Goal: Task Accomplishment & Management: Use online tool/utility

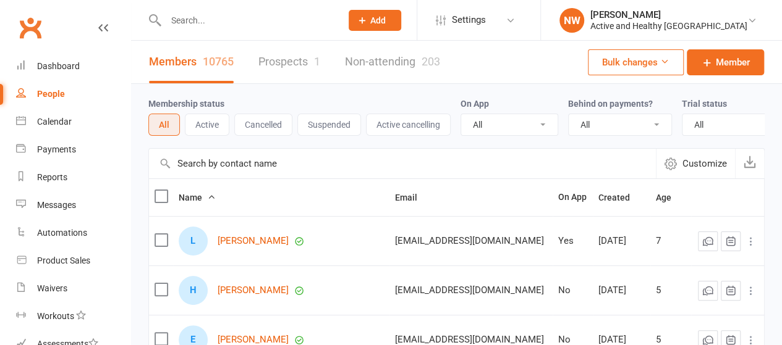
click at [229, 173] on input "text" at bounding box center [402, 164] width 507 height 30
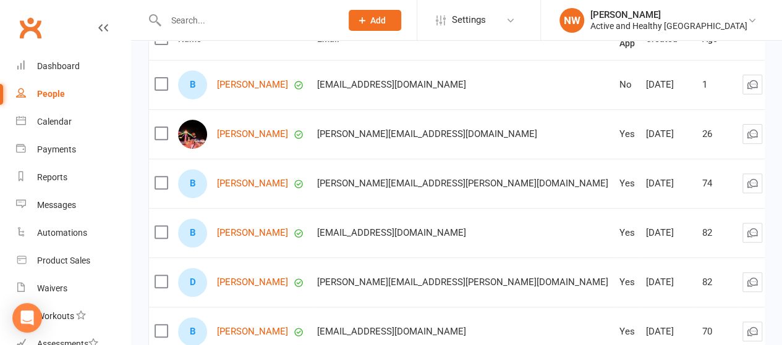
scroll to position [185, 0]
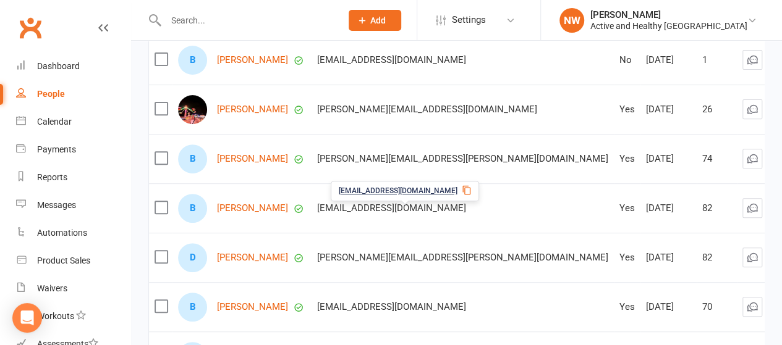
click at [462, 190] on icon at bounding box center [467, 190] width 10 height 10
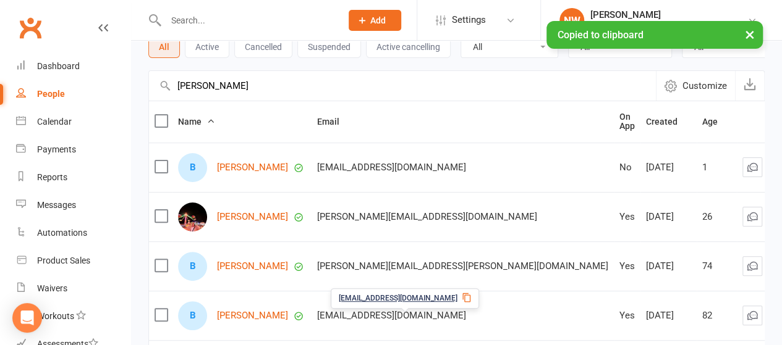
scroll to position [0, 0]
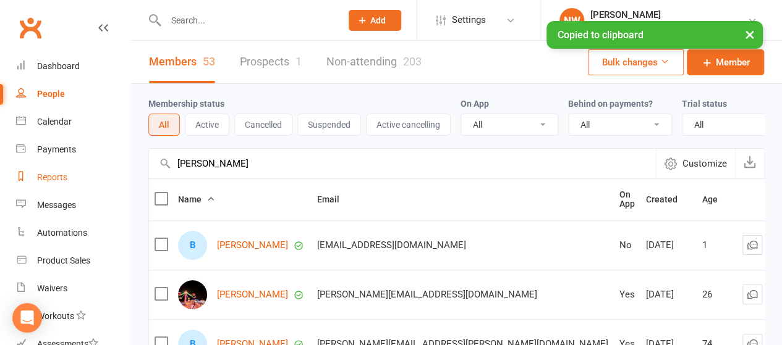
drag, startPoint x: 221, startPoint y: 185, endPoint x: 36, endPoint y: 190, distance: 185.5
paste input "[EMAIL_ADDRESS][DOMAIN_NAME]"
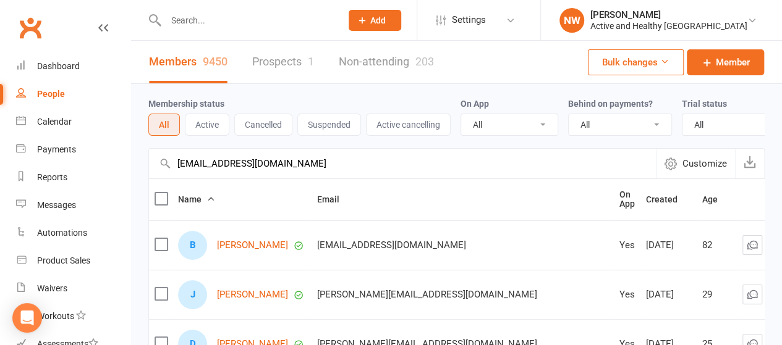
type input "[EMAIL_ADDRESS][DOMAIN_NAME]"
click at [402, 61] on link "Non-attending 203" at bounding box center [386, 62] width 95 height 43
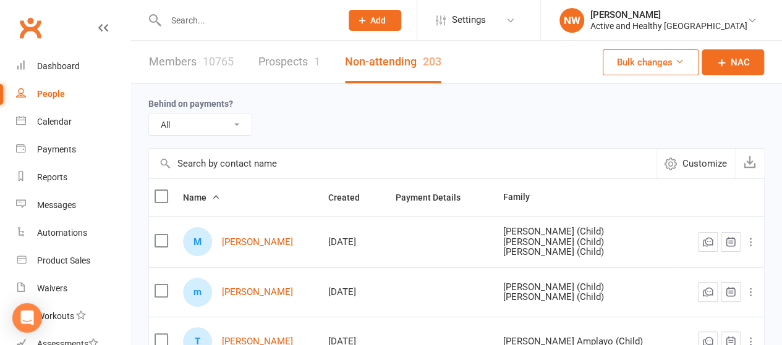
click at [201, 164] on input "text" at bounding box center [402, 164] width 507 height 30
paste input "[EMAIL_ADDRESS][DOMAIN_NAME]"
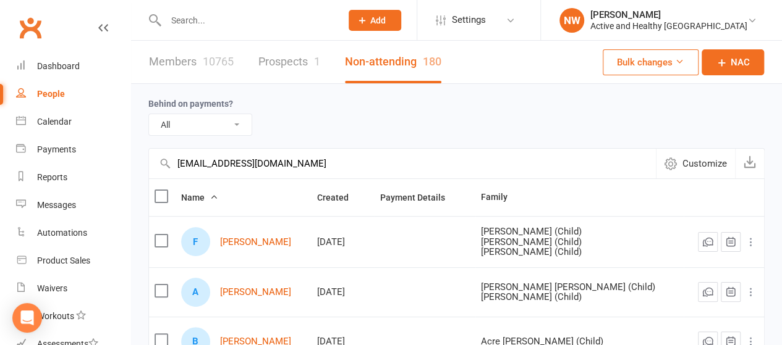
type input "[EMAIL_ADDRESS][DOMAIN_NAME]"
click at [182, 62] on link "Members 10765" at bounding box center [191, 62] width 85 height 43
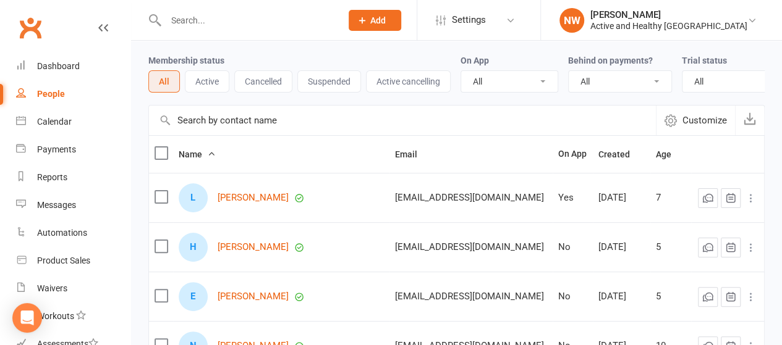
scroll to position [62, 0]
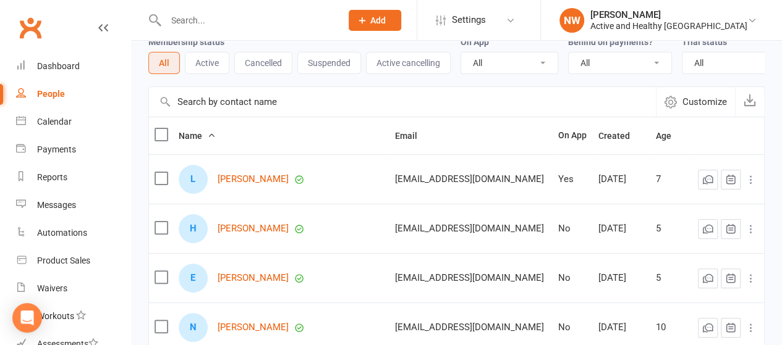
click at [235, 105] on input "text" at bounding box center [402, 102] width 507 height 30
paste input "[EMAIL_ADDRESS][DOMAIN_NAME]"
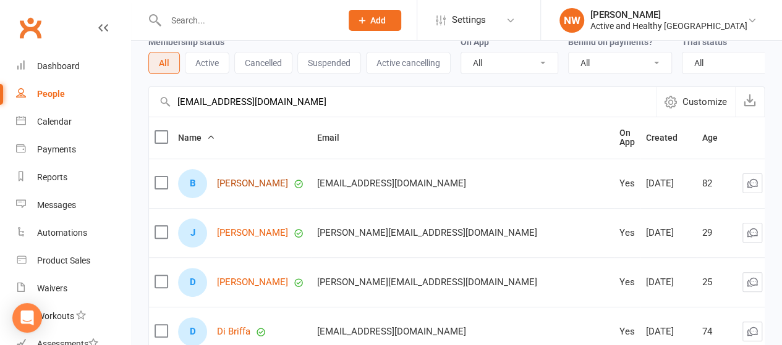
type input "[EMAIL_ADDRESS][DOMAIN_NAME]"
click at [243, 188] on link "[PERSON_NAME]" at bounding box center [252, 184] width 71 height 11
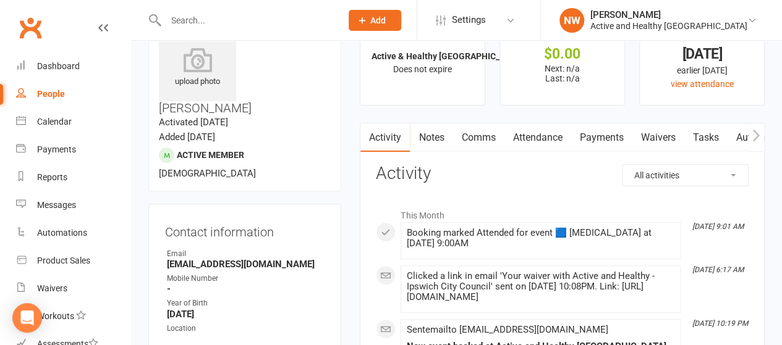
scroll to position [62, 0]
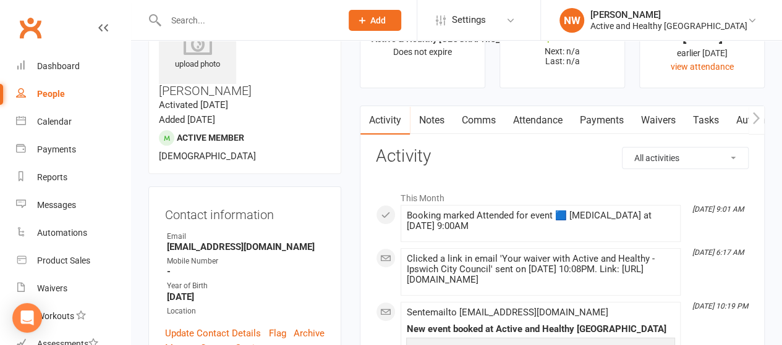
click at [475, 124] on link "Comms" at bounding box center [477, 120] width 51 height 28
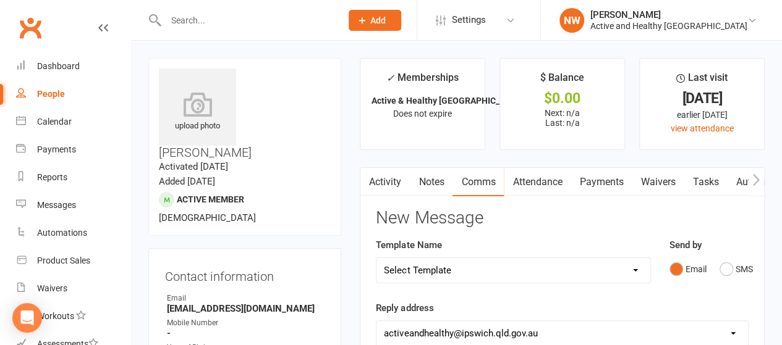
click at [382, 184] on link "Activity" at bounding box center [384, 182] width 49 height 28
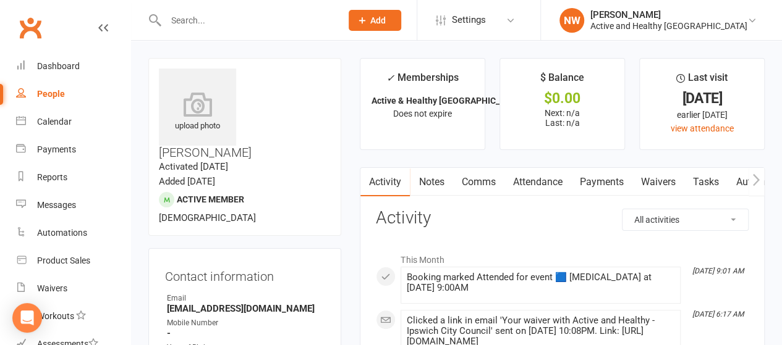
click at [535, 177] on link "Attendance" at bounding box center [537, 182] width 67 height 28
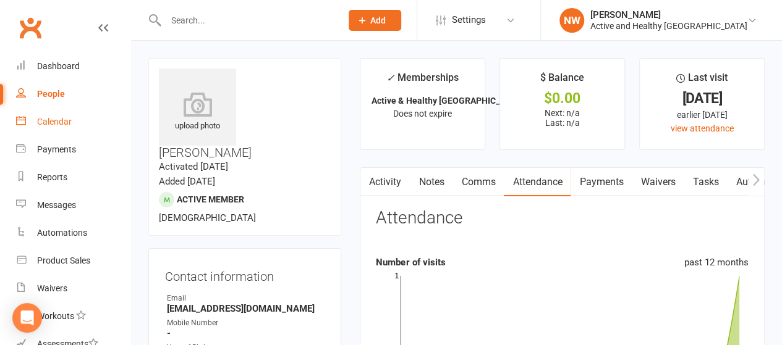
click at [52, 125] on div "Calendar" at bounding box center [54, 122] width 35 height 10
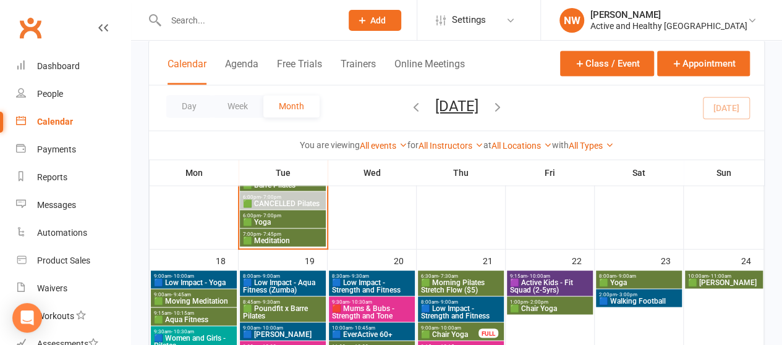
scroll to position [1112, 0]
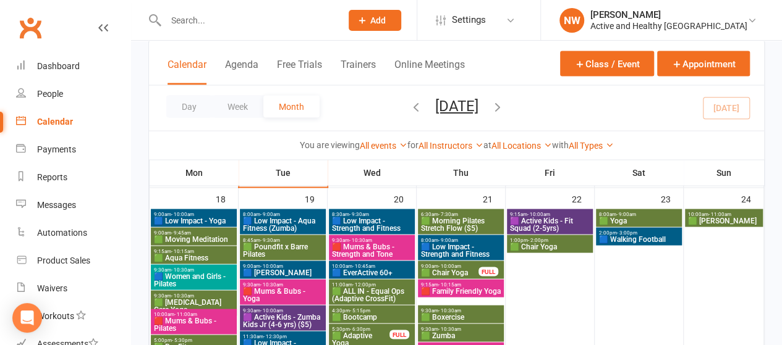
click at [311, 274] on span "🟦 [PERSON_NAME]" at bounding box center [282, 272] width 81 height 7
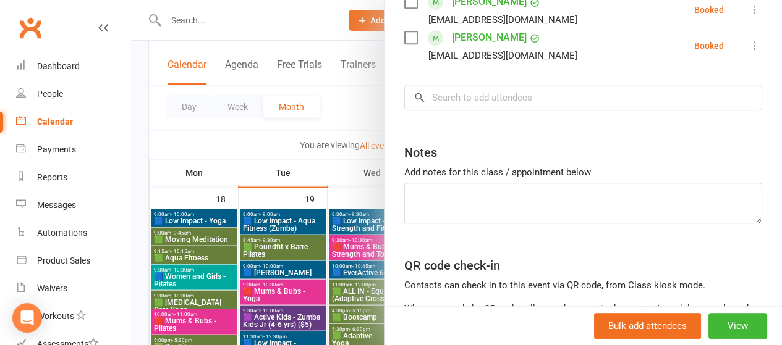
scroll to position [506, 0]
click at [460, 107] on input "search" at bounding box center [583, 98] width 358 height 26
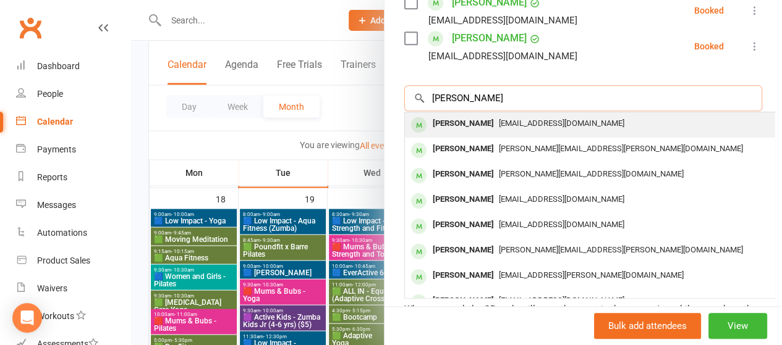
type input "[PERSON_NAME]"
click at [487, 129] on div "[EMAIL_ADDRESS][DOMAIN_NAME]" at bounding box center [590, 124] width 360 height 18
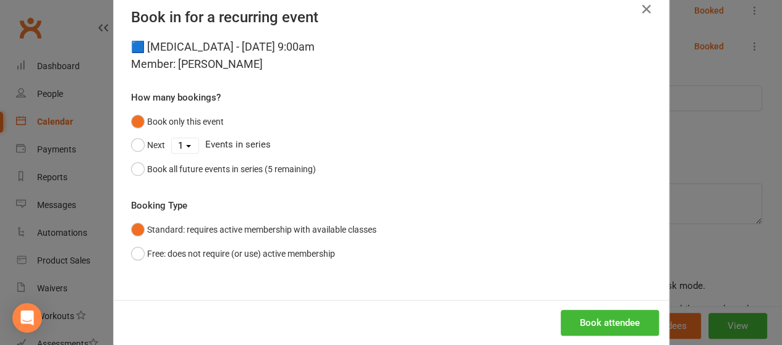
scroll to position [46, 0]
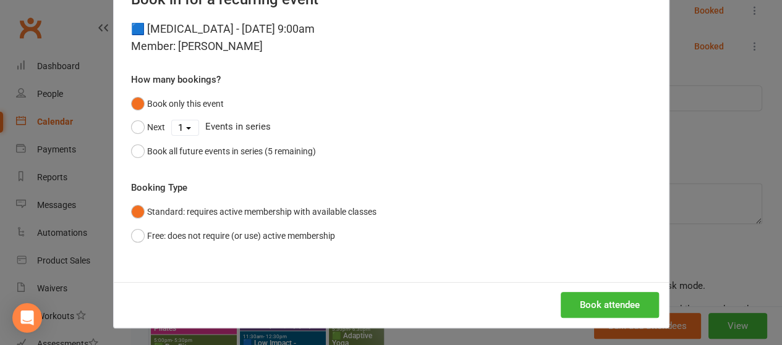
click at [187, 129] on select "1 2 3 4 5" at bounding box center [185, 128] width 27 height 15
select select "1"
click at [172, 121] on select "1 2 3 4 5" at bounding box center [185, 128] width 27 height 15
click at [442, 65] on div "🟦 [PERSON_NAME] - [DATE] 9:00am Member: [PERSON_NAME] How many bookings? Book o…" at bounding box center [391, 151] width 555 height 262
click at [612, 299] on button "Book attendee" at bounding box center [610, 305] width 98 height 26
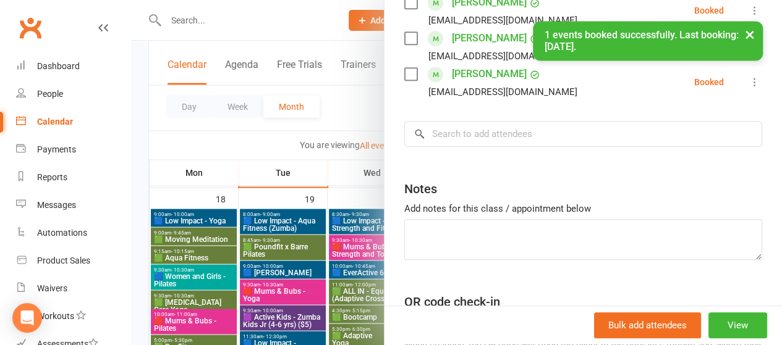
scroll to position [541, 0]
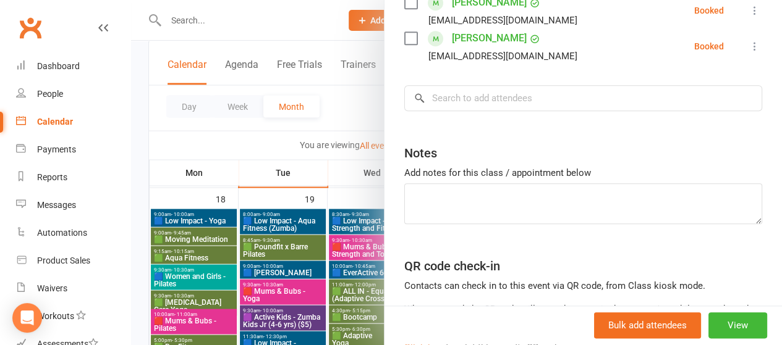
click at [341, 99] on div at bounding box center [456, 172] width 651 height 345
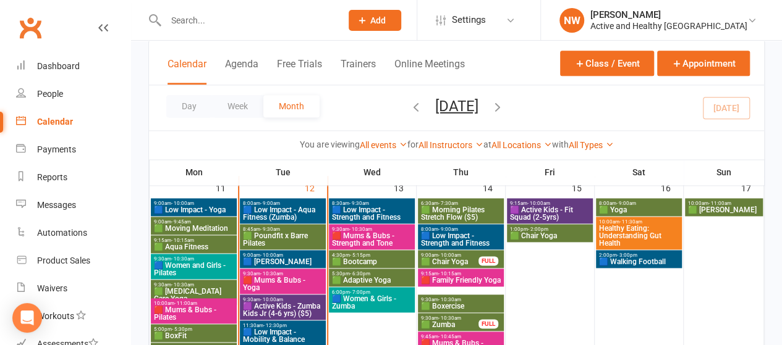
scroll to position [777, 0]
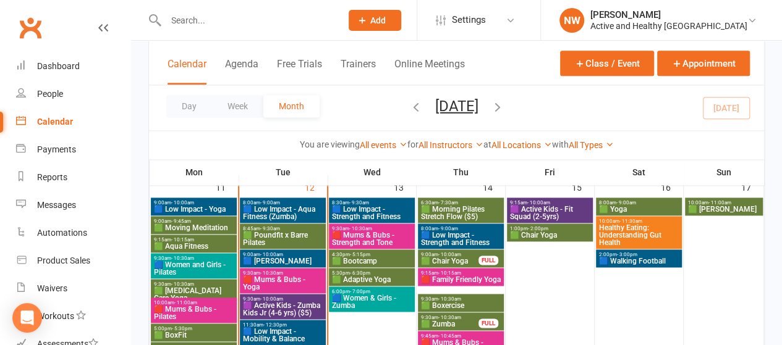
click at [625, 229] on span "Healthy Eating: Understanding Gut Health" at bounding box center [638, 235] width 81 height 22
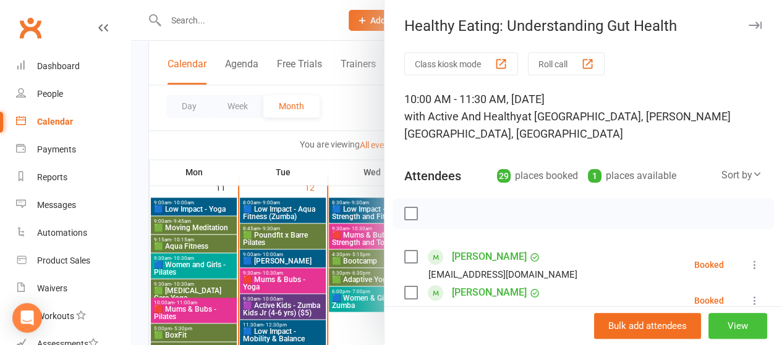
click at [718, 326] on button "View" at bounding box center [737, 326] width 59 height 26
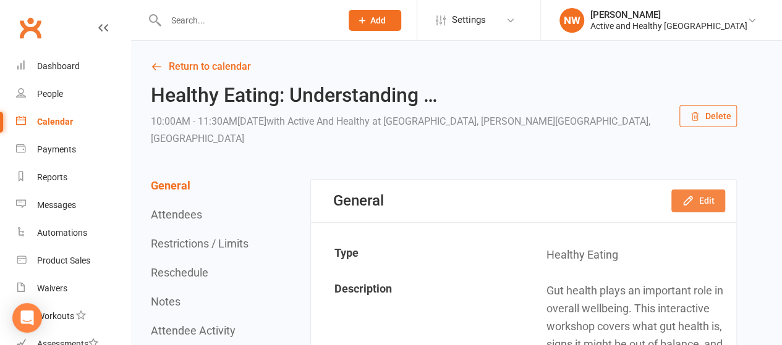
click at [706, 196] on button "Edit" at bounding box center [698, 201] width 54 height 22
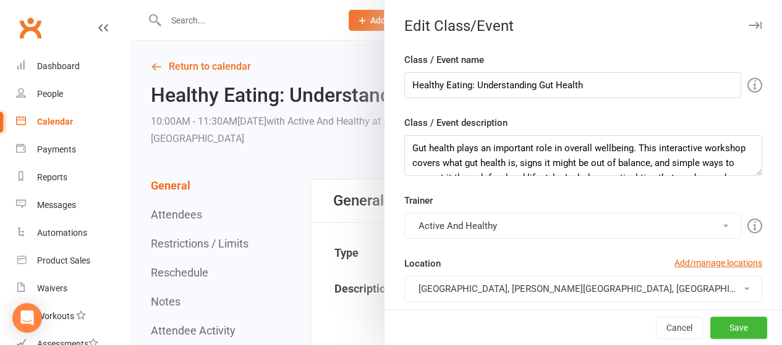
click at [360, 163] on div at bounding box center [456, 172] width 651 height 345
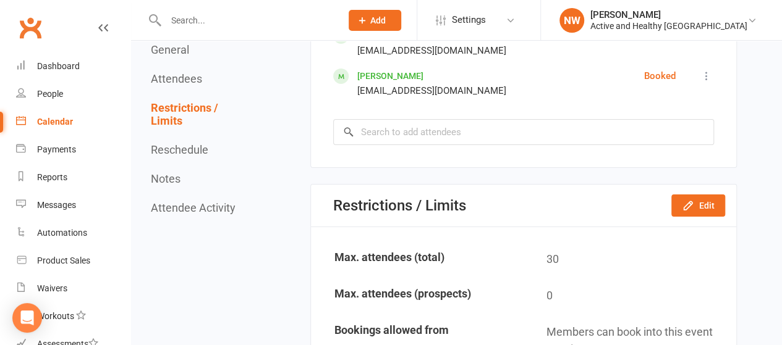
scroll to position [2185, 0]
click at [696, 194] on button "Edit" at bounding box center [698, 205] width 54 height 22
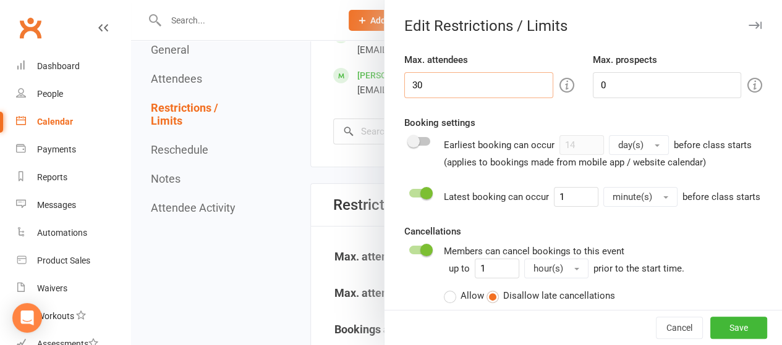
drag, startPoint x: 422, startPoint y: 83, endPoint x: 349, endPoint y: 82, distance: 73.6
click at [349, 0] on div "Edit Restrictions / Limits Max. attendees 30 Max. prospects 0 Booking settings …" at bounding box center [456, 0] width 651 height 0
type input "40"
click at [710, 334] on button "Save" at bounding box center [738, 328] width 57 height 22
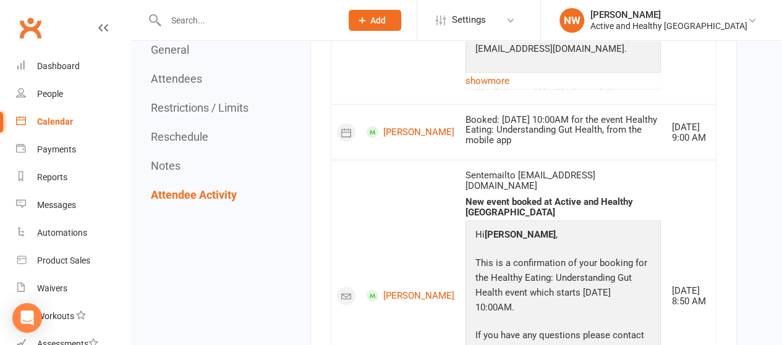
scroll to position [3720, 0]
